Goal: Task Accomplishment & Management: Manage account settings

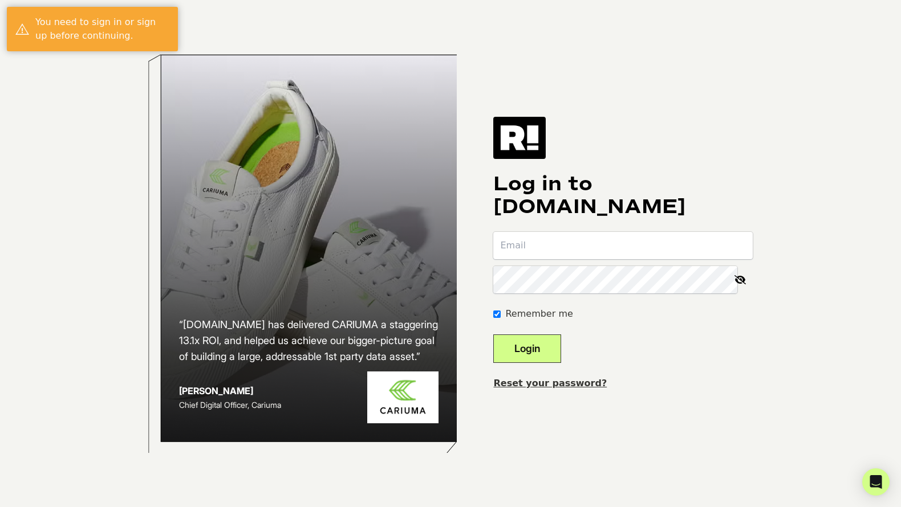
type input "[EMAIL_ADDRESS][DOMAIN_NAME]"
click at [543, 349] on button "Login" at bounding box center [527, 349] width 68 height 29
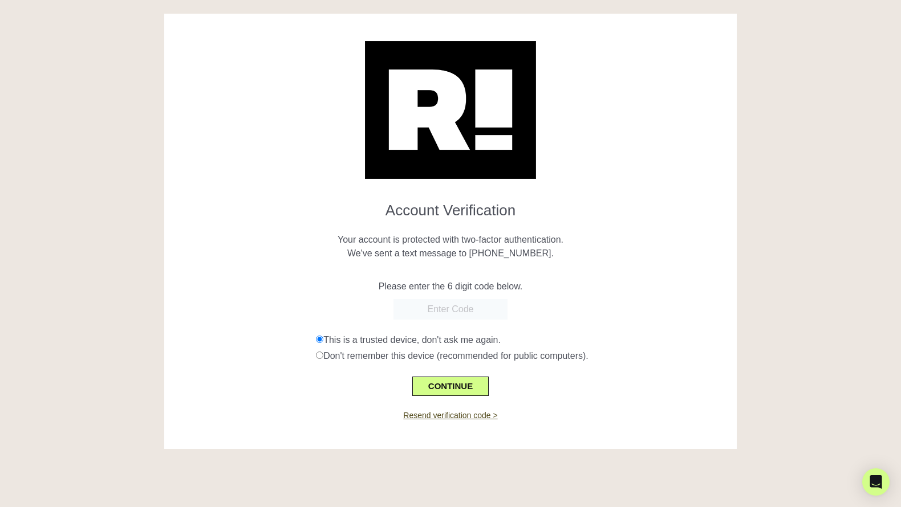
click at [458, 307] on input "text" at bounding box center [450, 309] width 114 height 21
type input "532792"
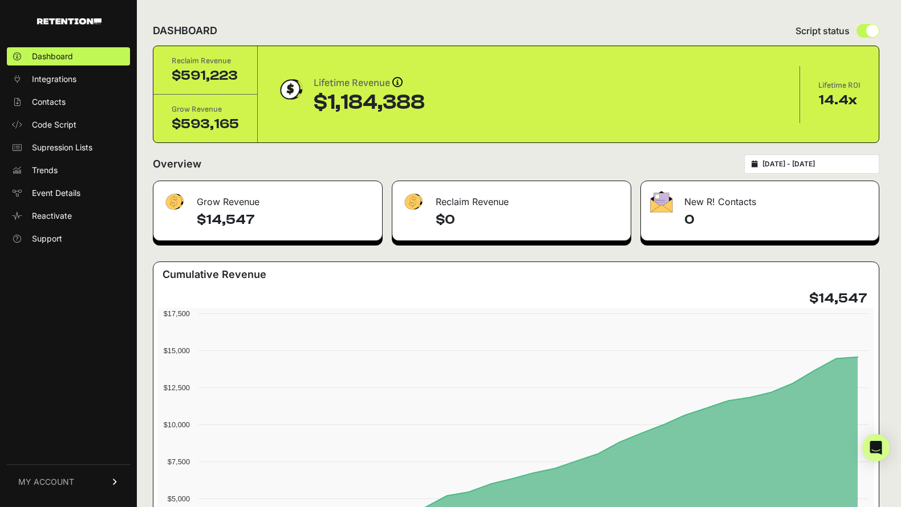
click at [73, 478] on span "MY ACCOUNT" at bounding box center [46, 482] width 56 height 11
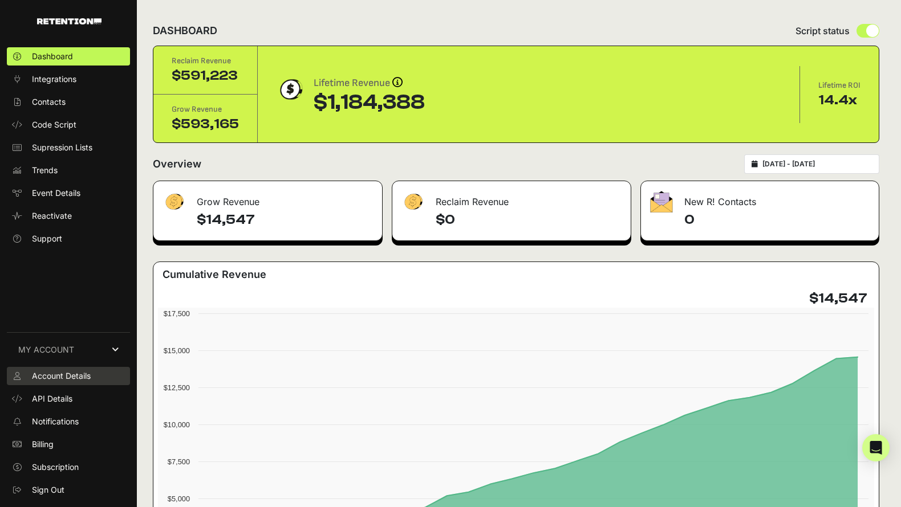
click at [70, 374] on span "Account Details" at bounding box center [61, 376] width 59 height 11
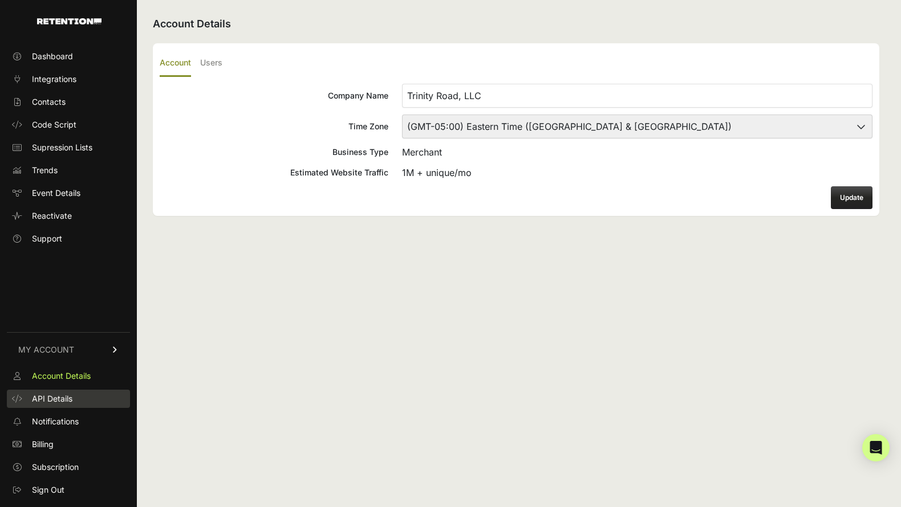
click at [65, 399] on span "API Details" at bounding box center [52, 398] width 40 height 11
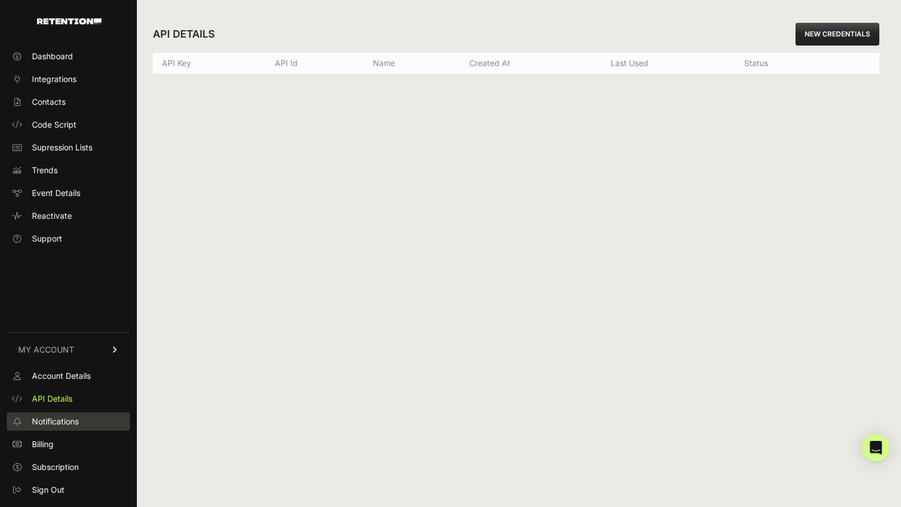
click at [65, 421] on span "Notifications" at bounding box center [55, 421] width 47 height 11
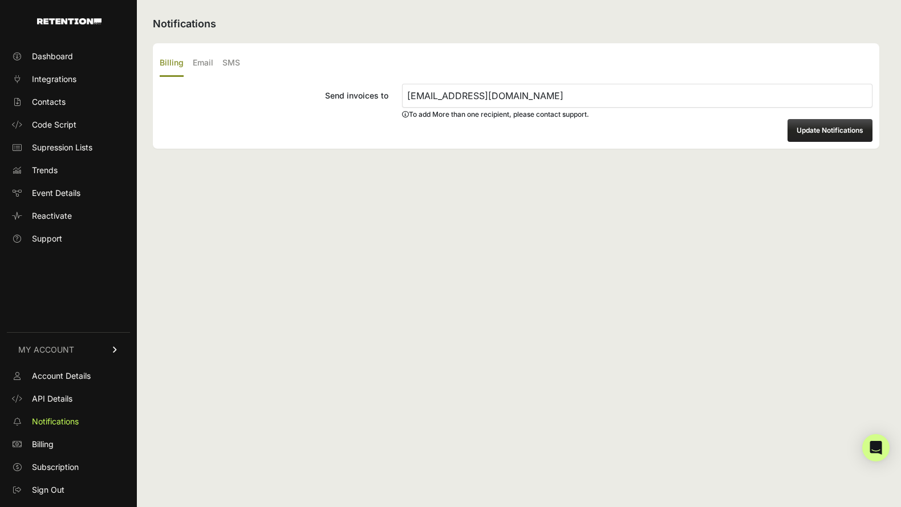
click at [46, 454] on ul "Account Details API Details Notifications Billing Subscription Sign Out" at bounding box center [68, 433] width 123 height 132
click at [46, 447] on span "Billing" at bounding box center [43, 444] width 22 height 11
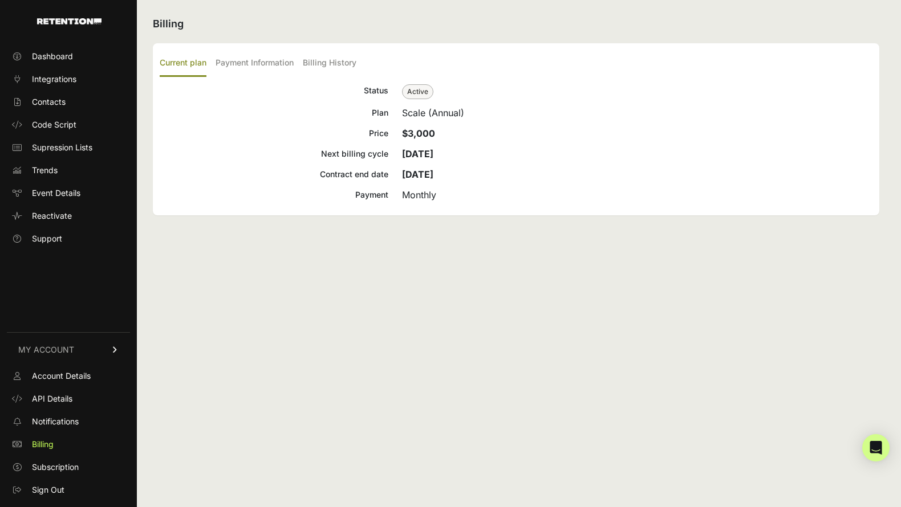
click at [414, 196] on div "Monthly" at bounding box center [637, 195] width 470 height 14
click at [426, 177] on strong "Dec 07, 2024" at bounding box center [417, 174] width 31 height 11
click at [432, 147] on div "Oct 02, 2025" at bounding box center [637, 154] width 470 height 14
click at [425, 133] on strong "$3,000" at bounding box center [418, 133] width 33 height 11
click at [243, 57] on label "Payment Information" at bounding box center [254, 63] width 78 height 27
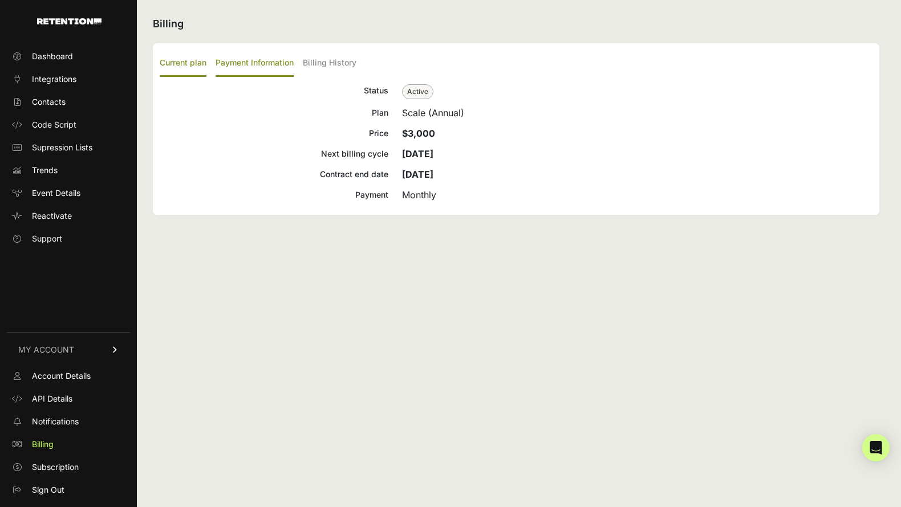
click at [0, 0] on input "Payment Information" at bounding box center [0, 0] width 0 height 0
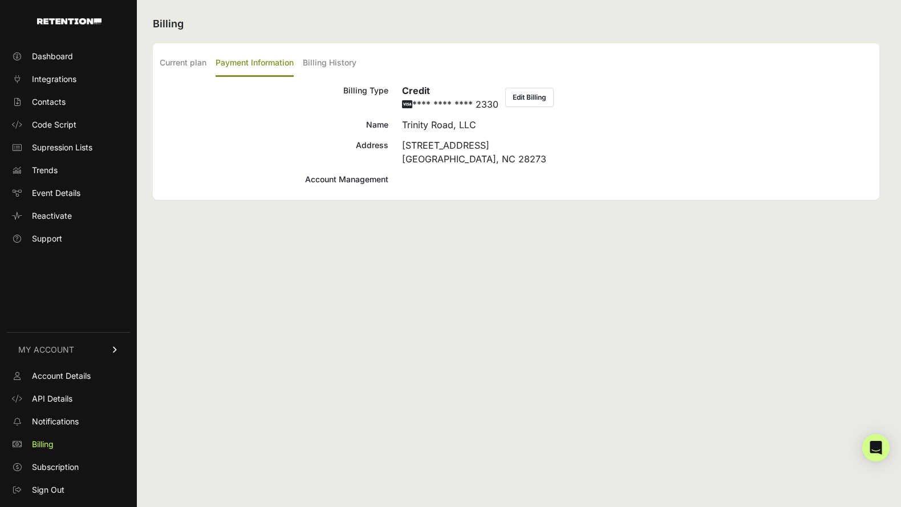
click at [368, 182] on div "Account Management" at bounding box center [274, 180] width 229 height 14
click at [47, 491] on span "Sign Out" at bounding box center [48, 490] width 32 height 11
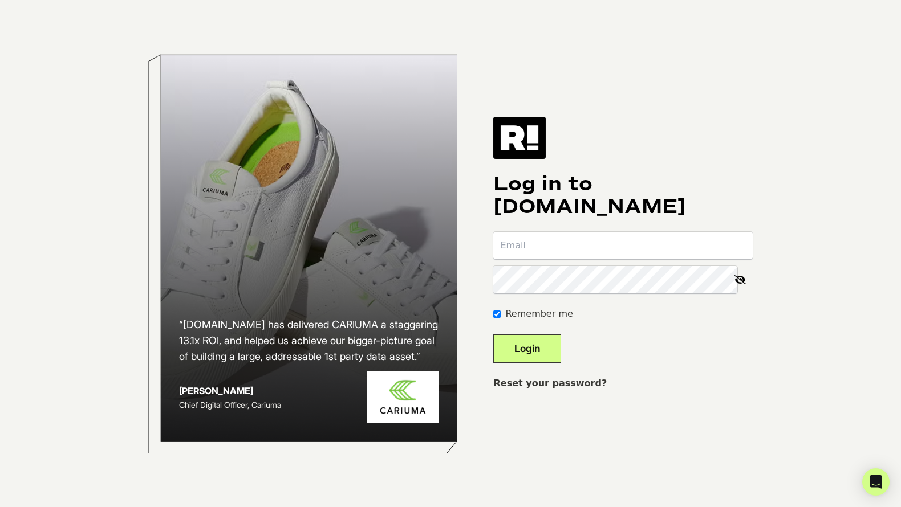
click at [509, 38] on div "“[DOMAIN_NAME] has delivered CARIUMA a staggering 13.1x ROI, and helped us achi…" at bounding box center [450, 253] width 650 height 507
click at [568, 251] on input "email" at bounding box center [622, 245] width 259 height 27
click at [559, 188] on h1 "Log in to [DOMAIN_NAME]" at bounding box center [622, 196] width 259 height 46
click at [615, 92] on div "“[DOMAIN_NAME] has delivered CARIUMA a staggering 13.1x ROI, and helped us achi…" at bounding box center [450, 253] width 650 height 507
